Goal: Find specific page/section: Find specific page/section

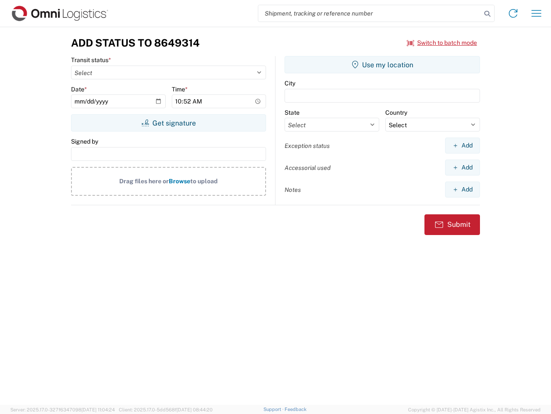
click at [370, 13] on input "search" at bounding box center [369, 13] width 223 height 16
click at [488, 14] on icon at bounding box center [488, 14] width 12 height 12
click at [513, 13] on icon at bounding box center [514, 13] width 14 height 14
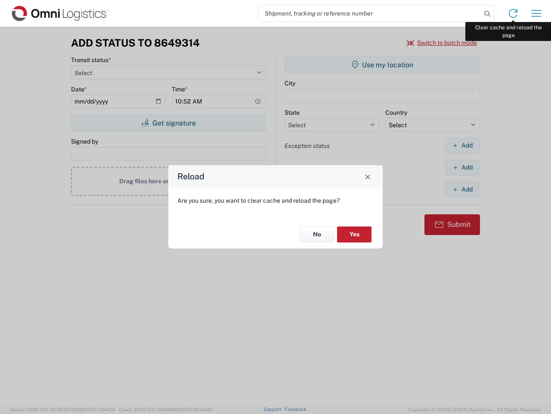
click at [537, 13] on div "Reload Are you sure, you want to clear cache and reload the page? No Yes" at bounding box center [275, 207] width 551 height 414
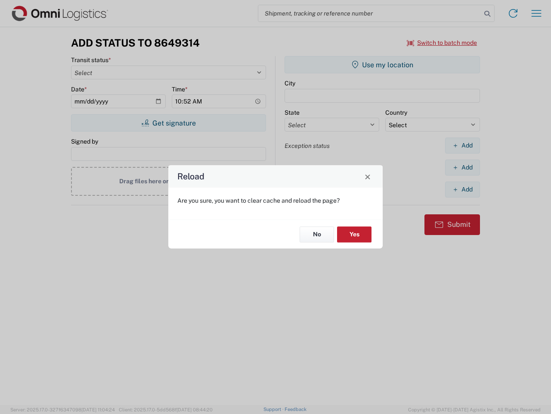
click at [442, 43] on div "Reload Are you sure, you want to clear cache and reload the page? No Yes" at bounding box center [275, 207] width 551 height 414
click at [168, 123] on div "Reload Are you sure, you want to clear cache and reload the page? No Yes" at bounding box center [275, 207] width 551 height 414
click at [383, 65] on div "Reload Are you sure, you want to clear cache and reload the page? No Yes" at bounding box center [275, 207] width 551 height 414
click at [463, 145] on div "Reload Are you sure, you want to clear cache and reload the page? No Yes" at bounding box center [275, 207] width 551 height 414
click at [463, 167] on div "Reload Are you sure, you want to clear cache and reload the page? No Yes" at bounding box center [275, 207] width 551 height 414
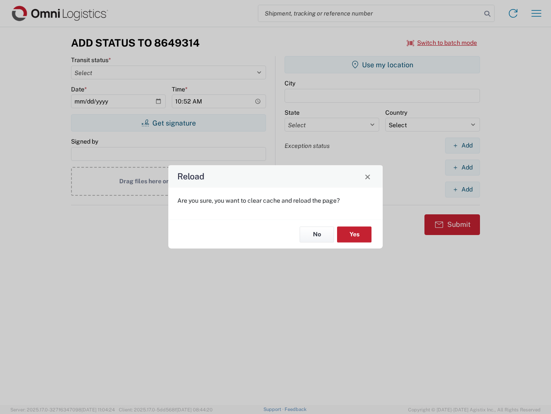
click at [463, 189] on div "Reload Are you sure, you want to clear cache and reload the page? No Yes" at bounding box center [275, 207] width 551 height 414
